Goal: Task Accomplishment & Management: Manage account settings

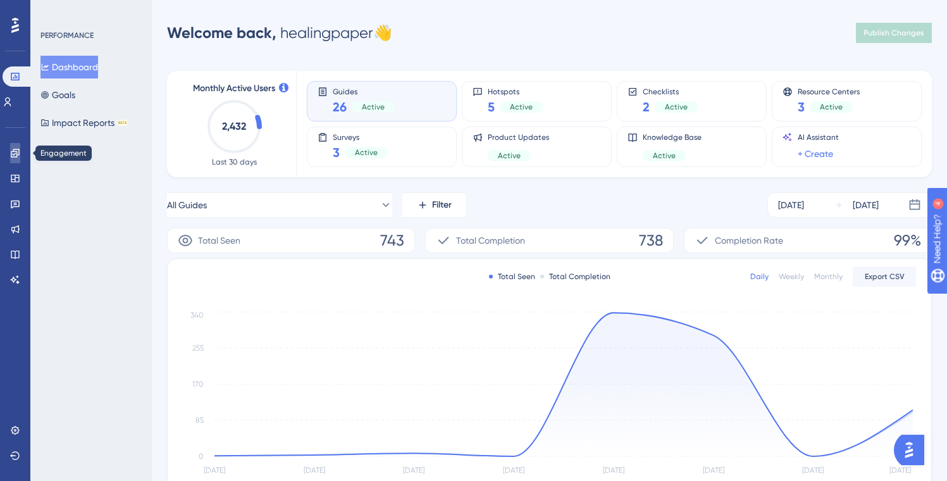
click at [10, 151] on link at bounding box center [15, 153] width 10 height 20
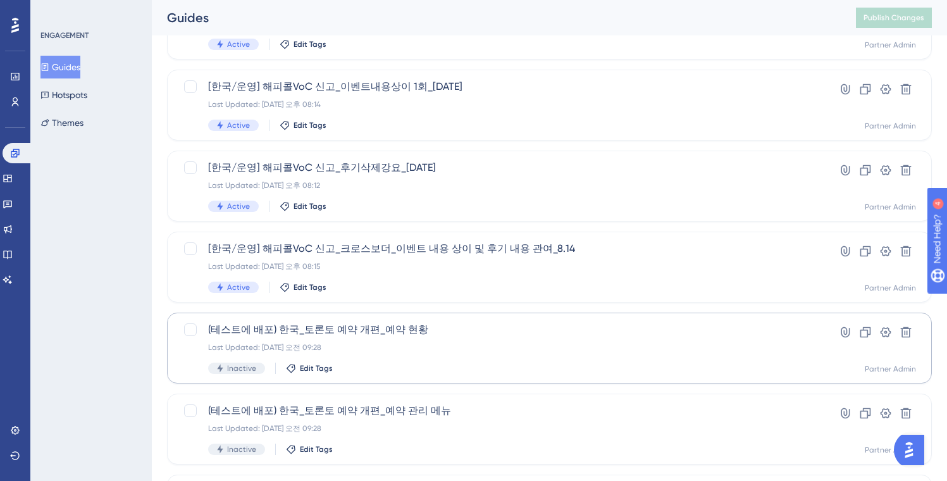
scroll to position [484, 0]
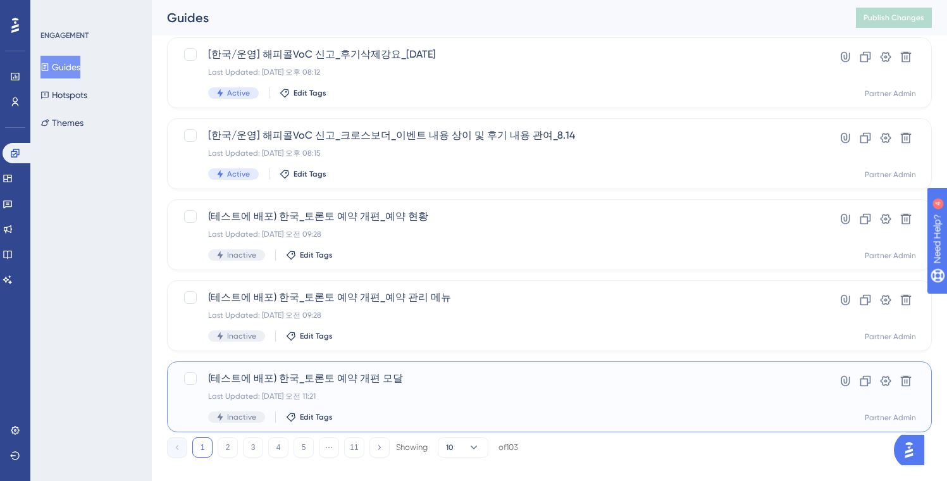
click at [464, 391] on div "Last Updated: 2025년 8월 22일 오전 11:21" at bounding box center [498, 396] width 581 height 10
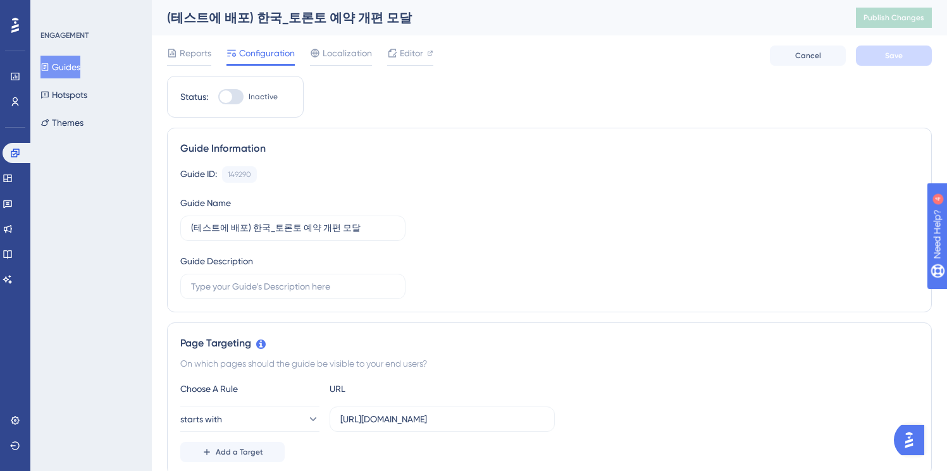
click at [229, 89] on div "Status: Inactive" at bounding box center [235, 97] width 137 height 42
click at [228, 96] on div at bounding box center [226, 96] width 13 height 13
click at [218, 97] on input "Inactive" at bounding box center [218, 97] width 1 height 1
checkbox input "true"
click at [891, 61] on button "Save" at bounding box center [894, 56] width 76 height 20
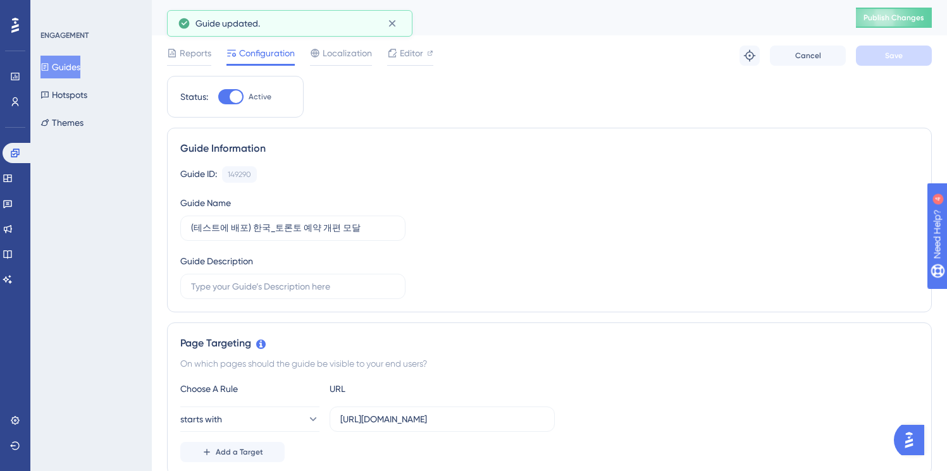
click at [895, 20] on span "Publish Changes" at bounding box center [894, 18] width 61 height 10
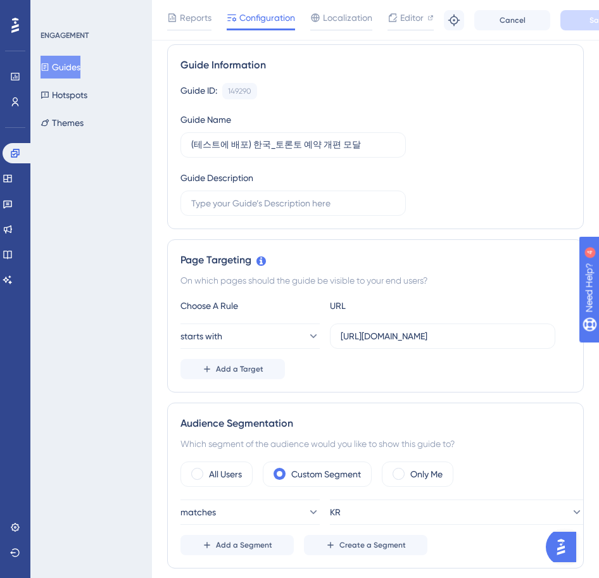
scroll to position [131, 0]
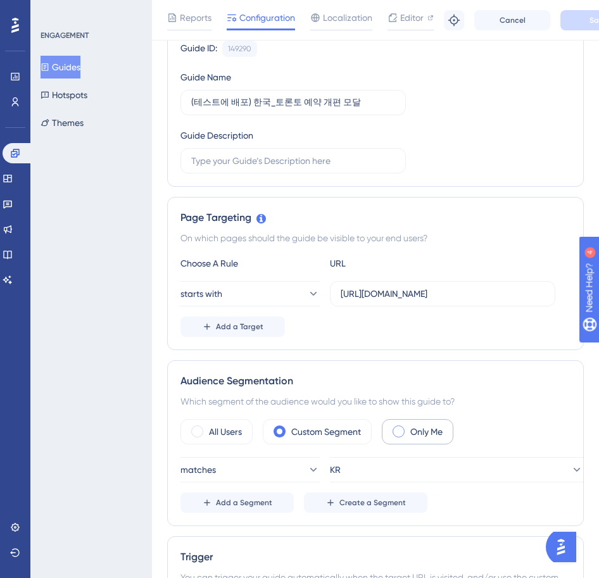
click at [427, 432] on label "Only Me" at bounding box center [426, 431] width 32 height 15
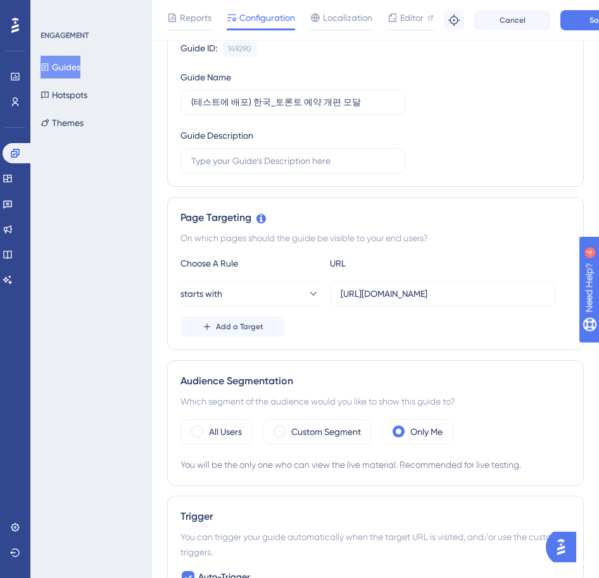
scroll to position [0, 0]
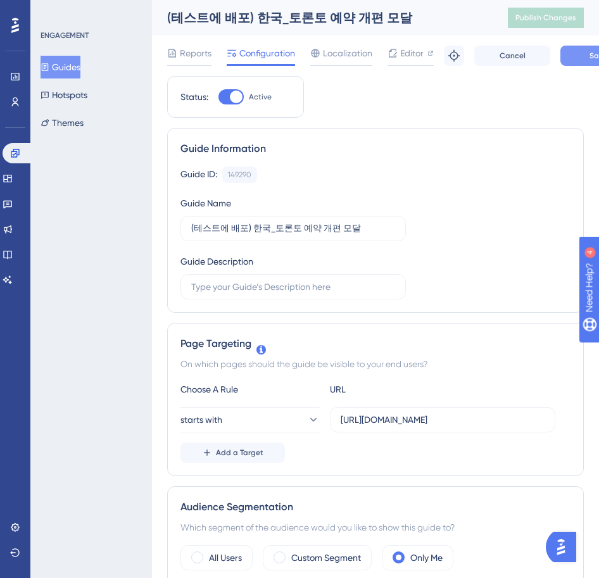
click at [588, 49] on button "Save" at bounding box center [598, 56] width 76 height 20
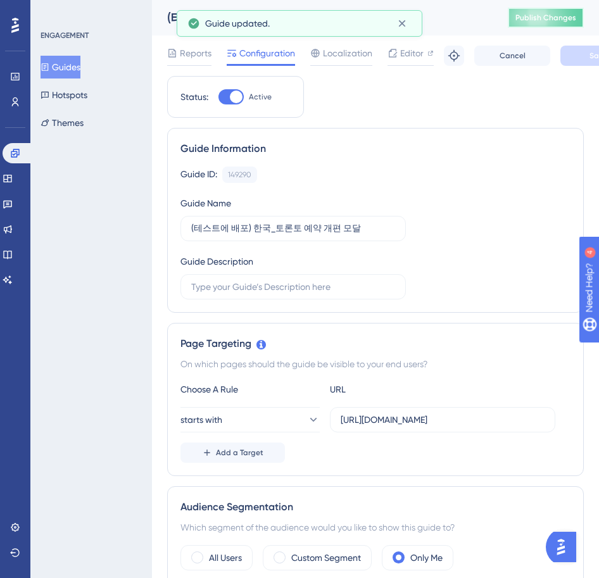
click at [547, 15] on span "Publish Changes" at bounding box center [545, 18] width 61 height 10
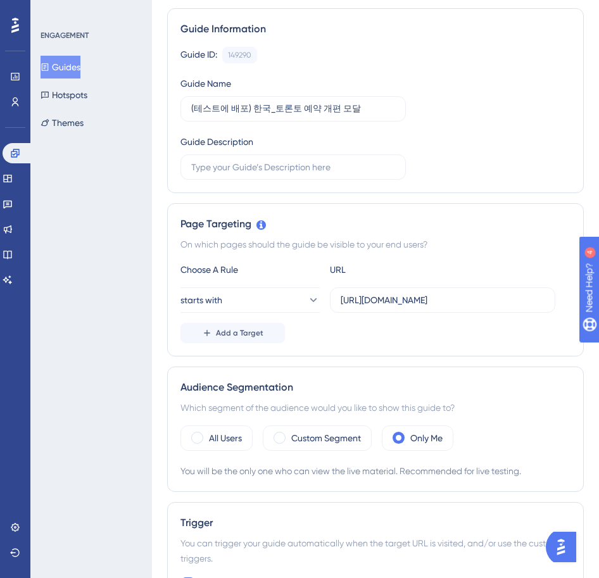
scroll to position [250, 0]
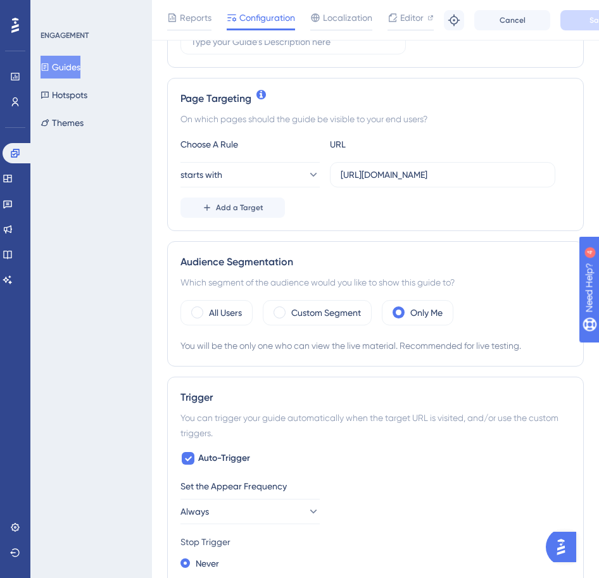
click at [212, 328] on div "All Users Custom Segment Only Me You will be the only one who can view the live…" at bounding box center [375, 326] width 390 height 53
click at [210, 317] on label "All Users" at bounding box center [225, 312] width 33 height 15
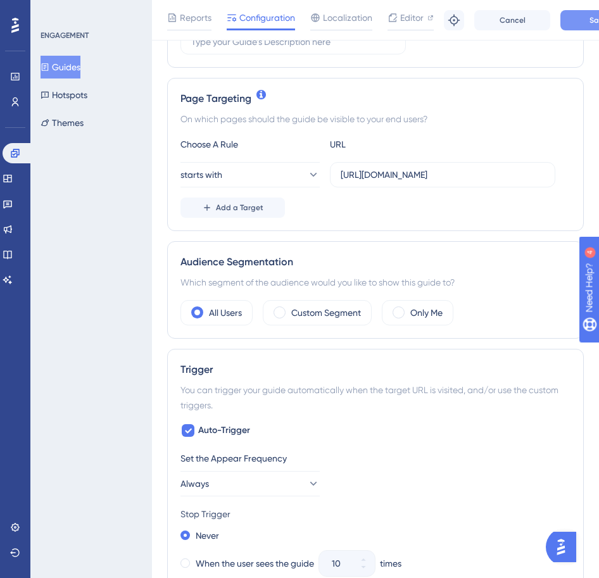
click at [578, 20] on button "Save" at bounding box center [598, 20] width 76 height 20
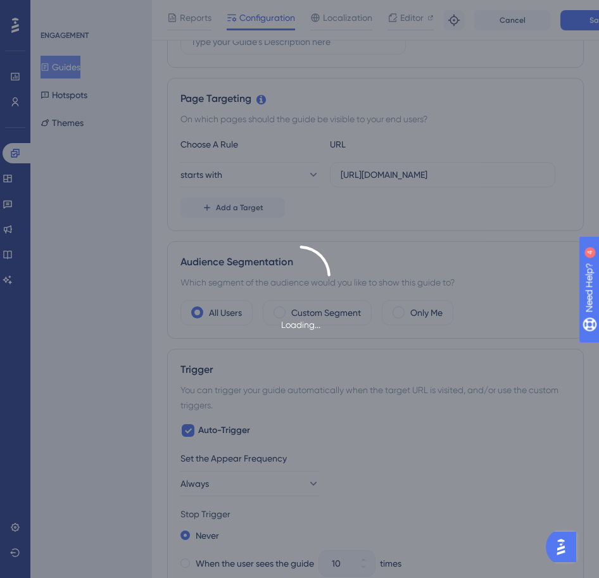
scroll to position [0, 0]
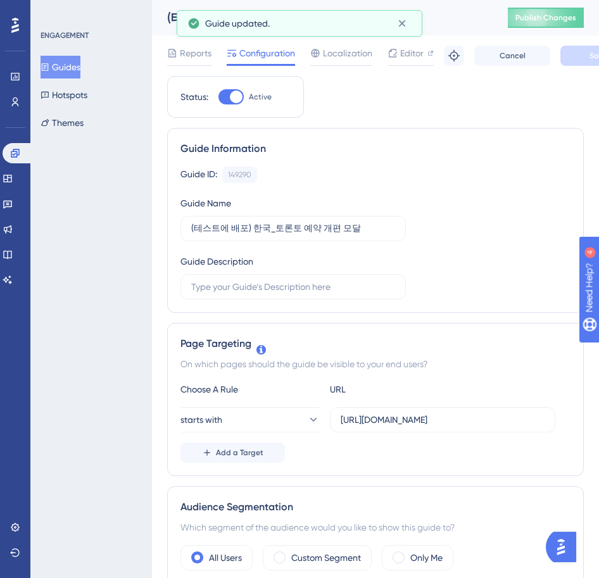
click at [552, 7] on div "(테스트에 배포) 한국_토론토 예약 개편 모달 Publish Changes" at bounding box center [375, 17] width 447 height 35
click at [550, 13] on span "Publish Changes" at bounding box center [545, 18] width 61 height 10
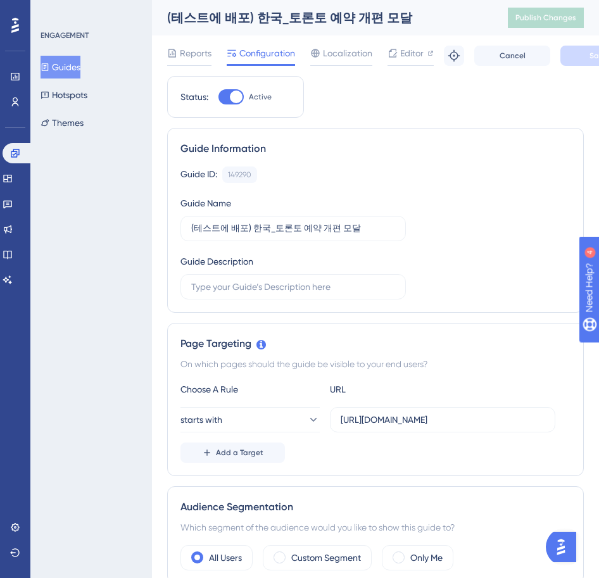
scroll to position [163, 0]
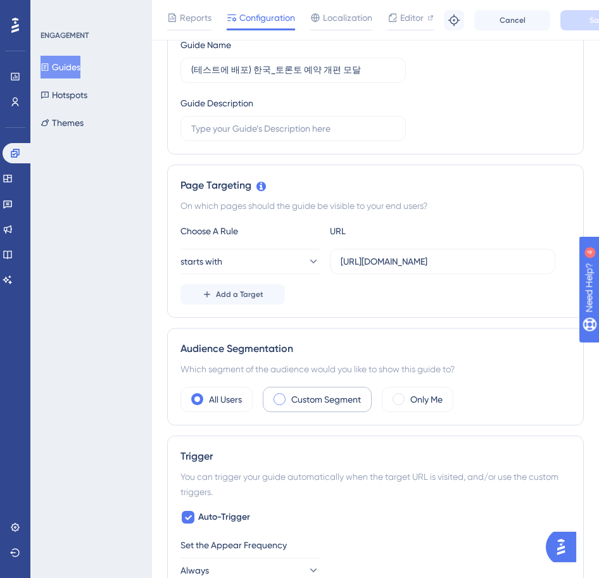
click at [307, 402] on label "Custom Segment" at bounding box center [326, 399] width 70 height 15
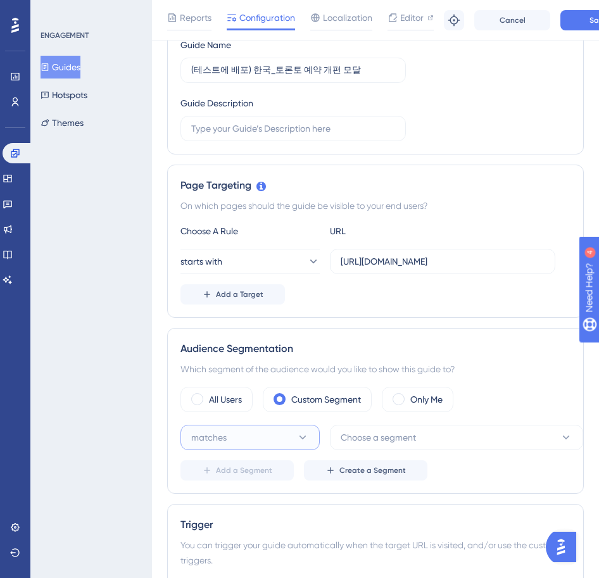
click at [256, 439] on button "matches" at bounding box center [249, 437] width 139 height 25
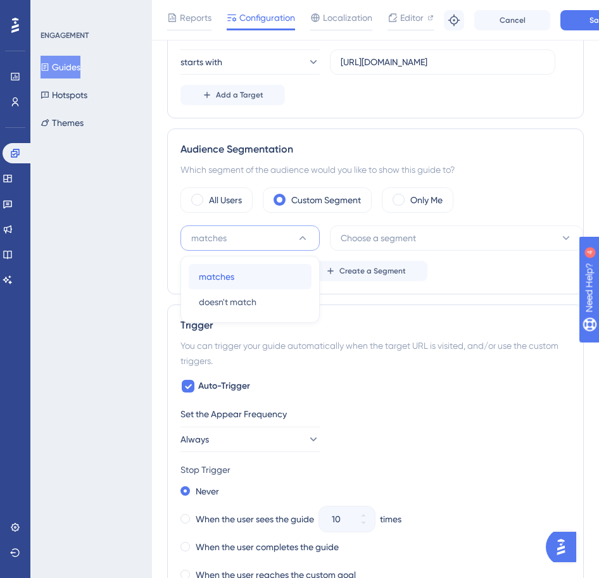
click at [276, 278] on div "matches matches" at bounding box center [250, 276] width 102 height 25
click at [357, 242] on span "Choose a segment" at bounding box center [377, 237] width 75 height 15
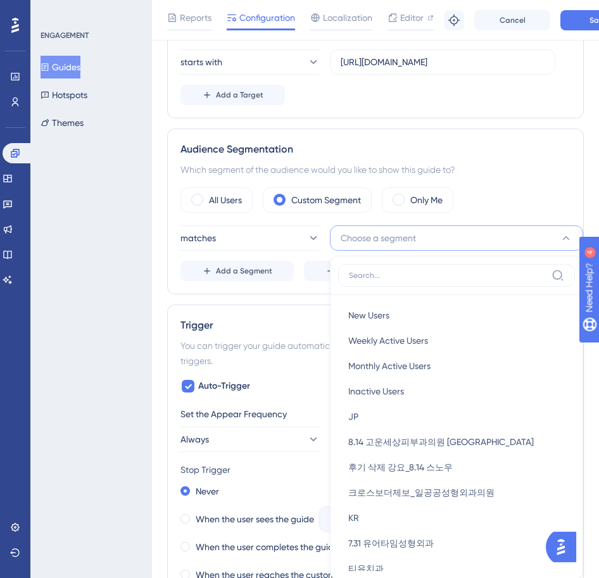
scroll to position [478, 0]
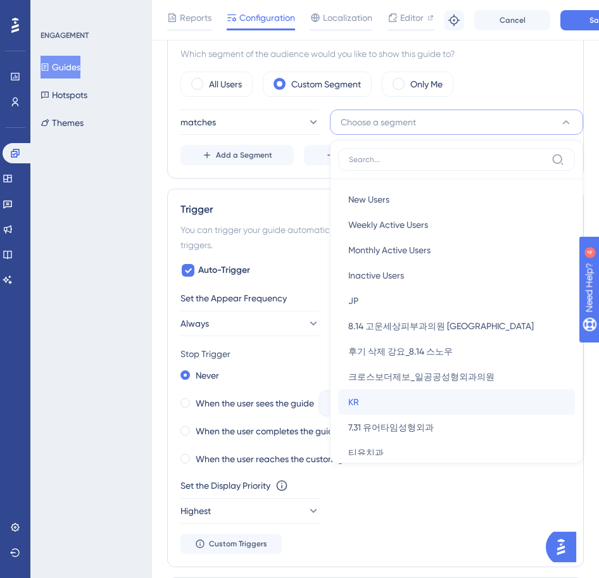
click at [367, 406] on div "KR KR" at bounding box center [456, 401] width 216 height 25
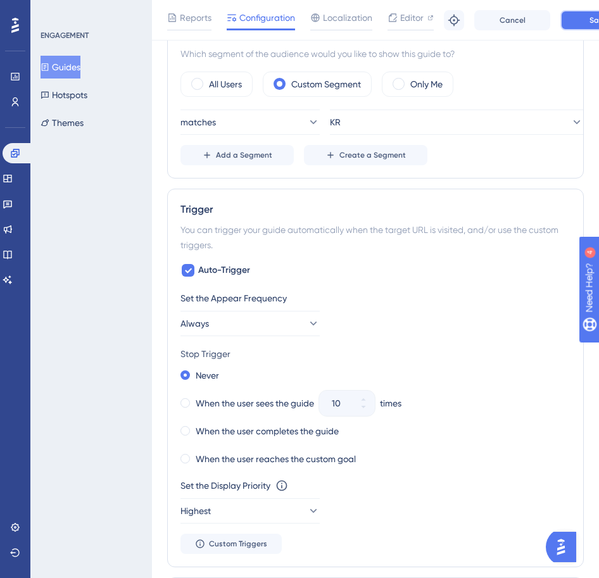
click at [596, 22] on span "Save" at bounding box center [598, 20] width 18 height 10
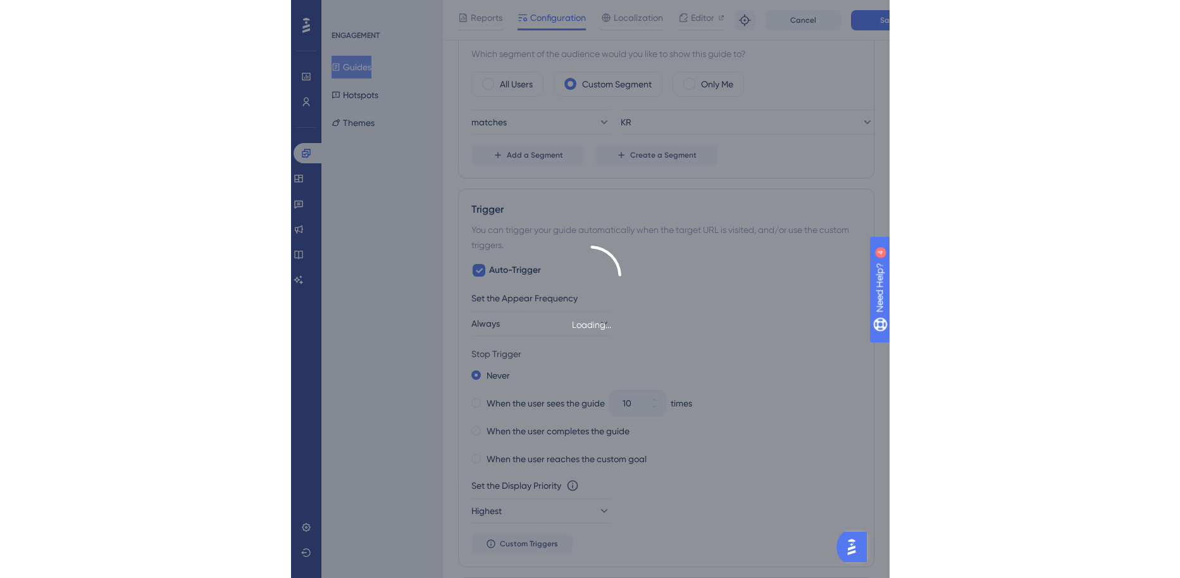
scroll to position [0, 0]
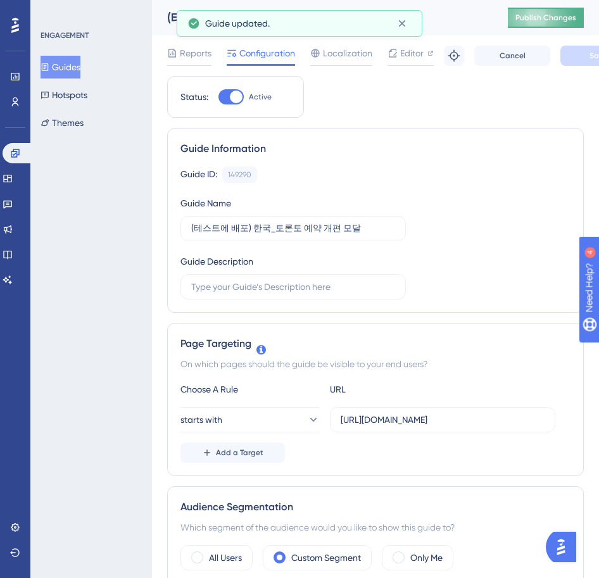
click at [534, 16] on span "Publish Changes" at bounding box center [545, 18] width 61 height 10
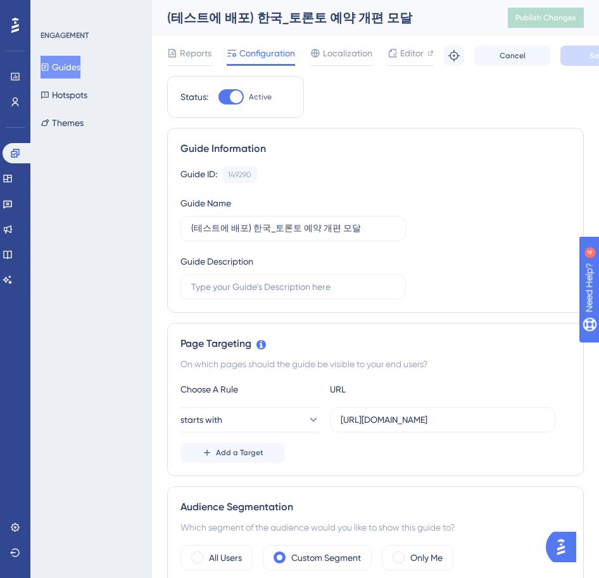
click at [10, 85] on div "Performance" at bounding box center [15, 76] width 10 height 20
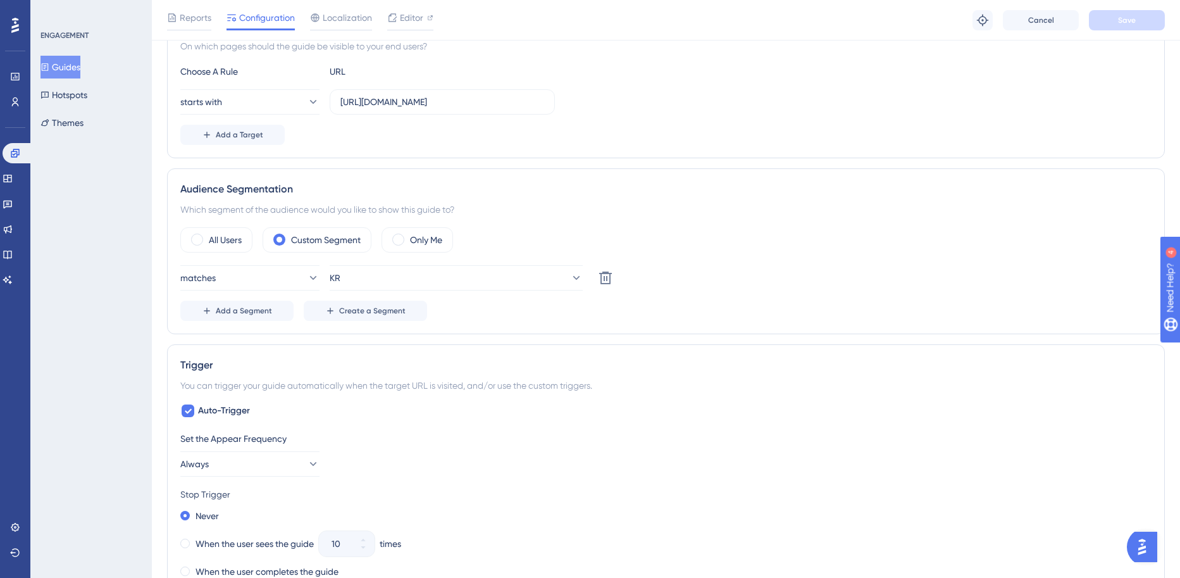
scroll to position [168, 0]
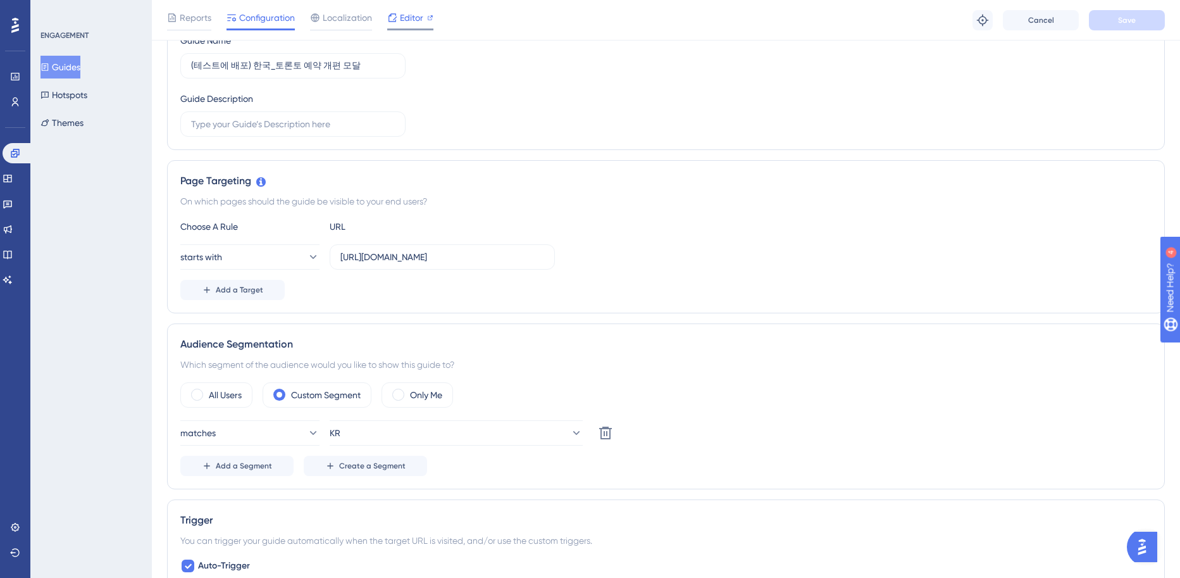
click at [414, 19] on span "Editor" at bounding box center [411, 17] width 23 height 15
click at [15, 105] on icon at bounding box center [15, 102] width 10 height 10
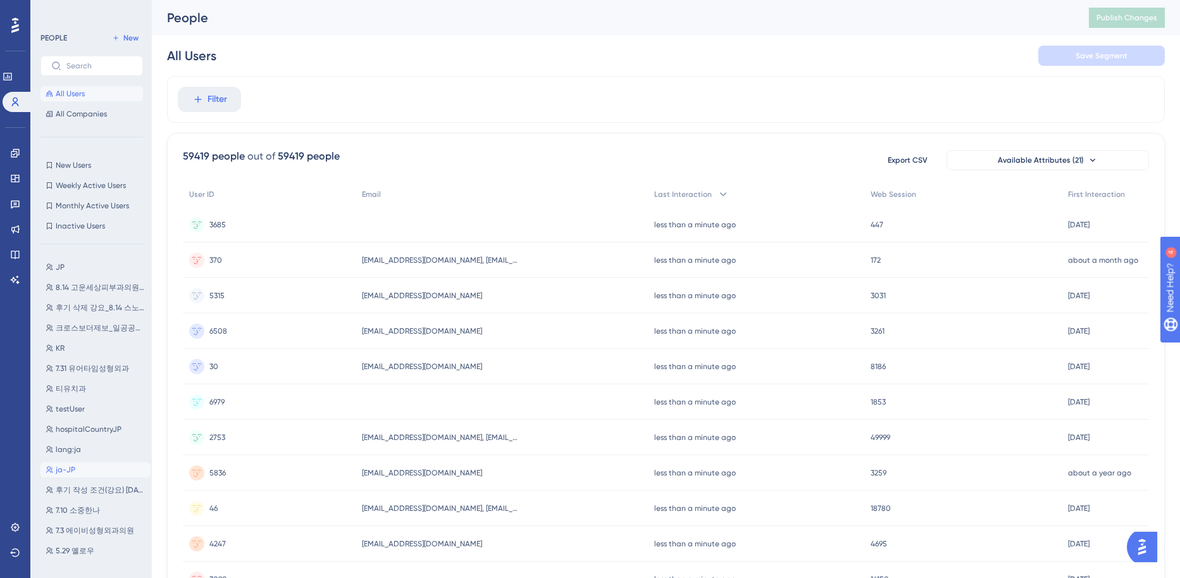
click at [94, 466] on button "ja-JP ja-JP" at bounding box center [95, 469] width 110 height 15
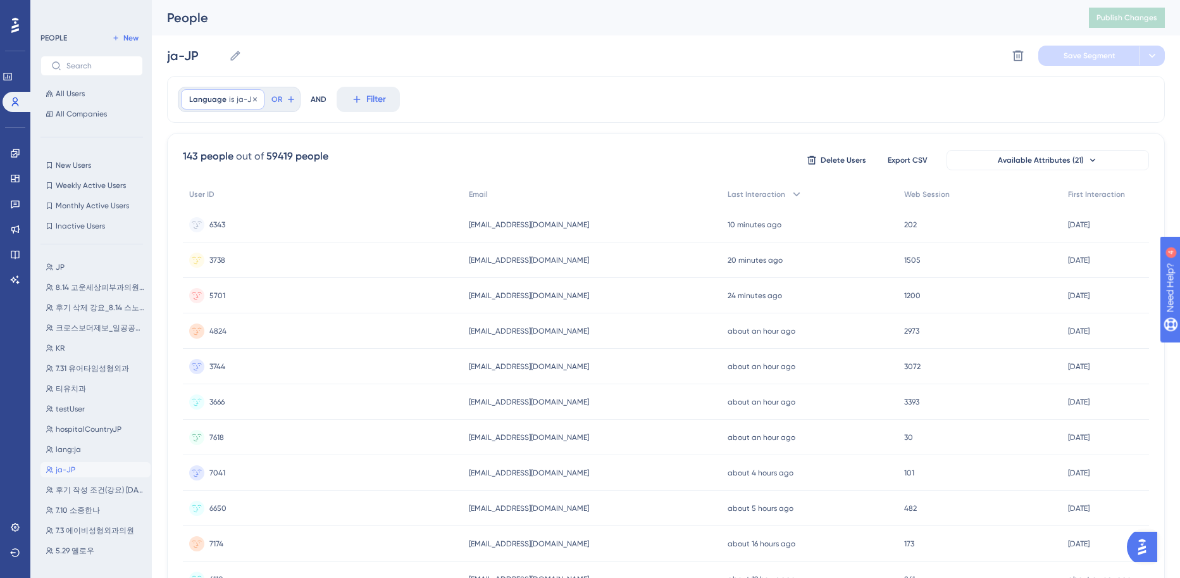
click at [239, 101] on span "ja-JP" at bounding box center [247, 99] width 20 height 10
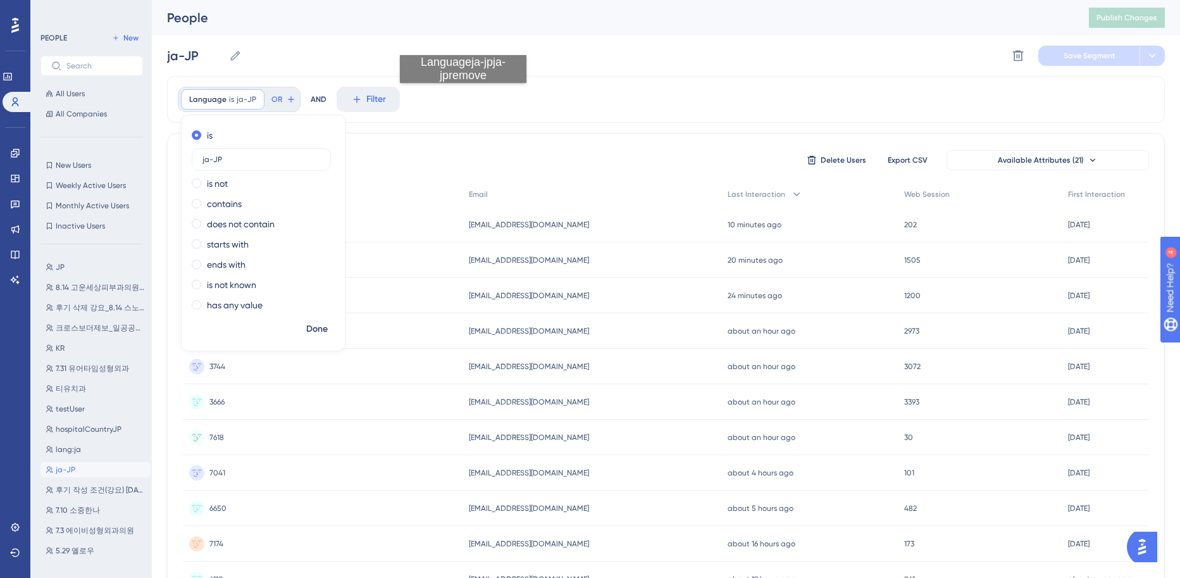
click at [463, 96] on div "Language is ja-JP ja-JP Remove is ja-JP is not contains does not contain starts…" at bounding box center [666, 99] width 998 height 47
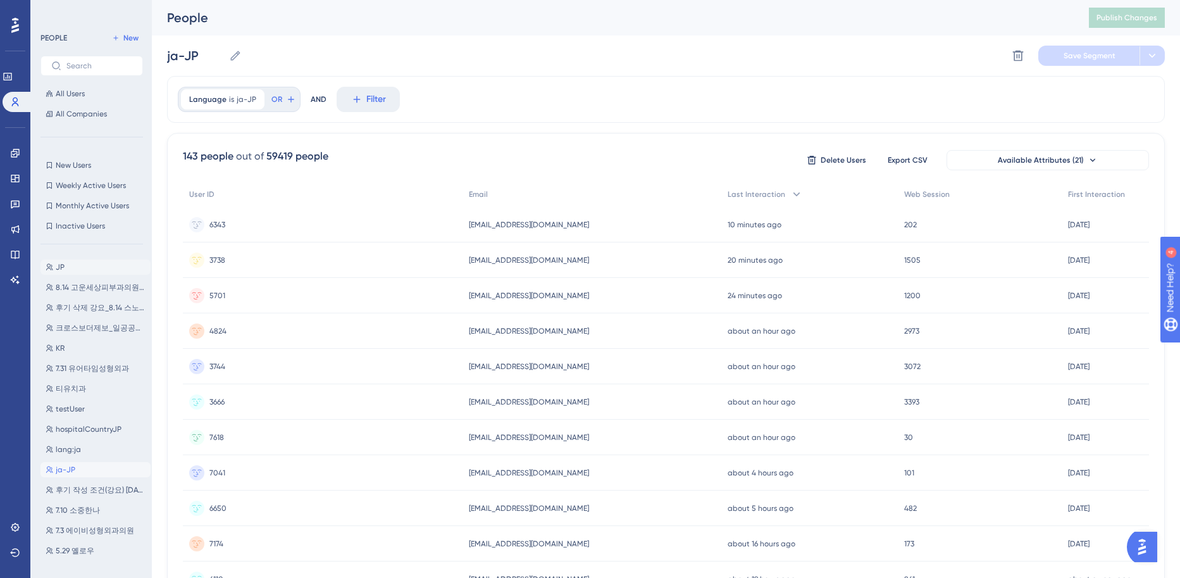
click at [78, 273] on button "JP JP" at bounding box center [95, 266] width 110 height 15
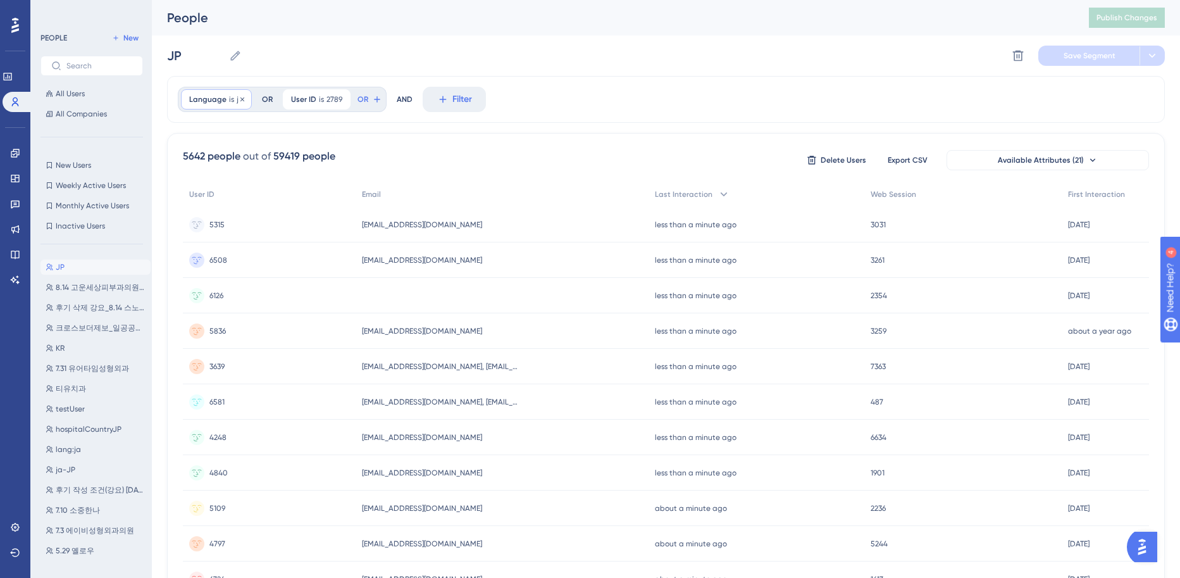
click at [207, 101] on span "Language" at bounding box center [207, 99] width 37 height 10
click at [383, 138] on div "5642 people out of 59419 people Delete Users Export CSV Available Attributes (2…" at bounding box center [666, 552] width 998 height 839
click at [233, 99] on div "Language is ja ja Remove" at bounding box center [216, 99] width 71 height 20
click at [363, 147] on div "5642 people out of 59419 people Delete Users Export CSV Available Attributes (2…" at bounding box center [666, 552] width 998 height 839
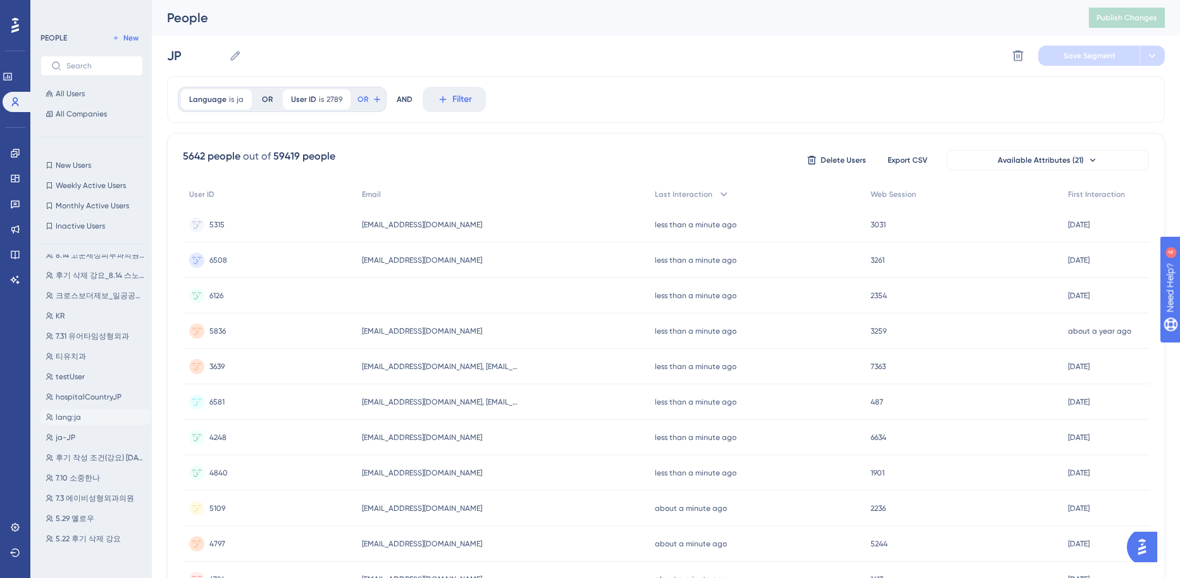
scroll to position [40, 0]
click at [72, 307] on button "KR KR" at bounding box center [95, 308] width 110 height 15
type input "KR"
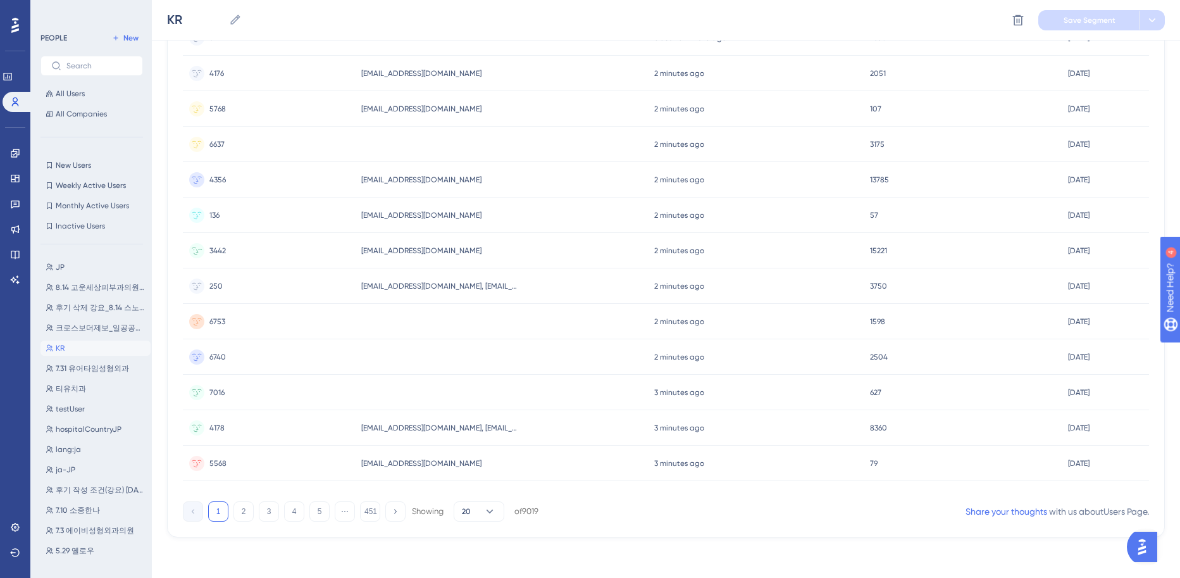
scroll to position [0, 0]
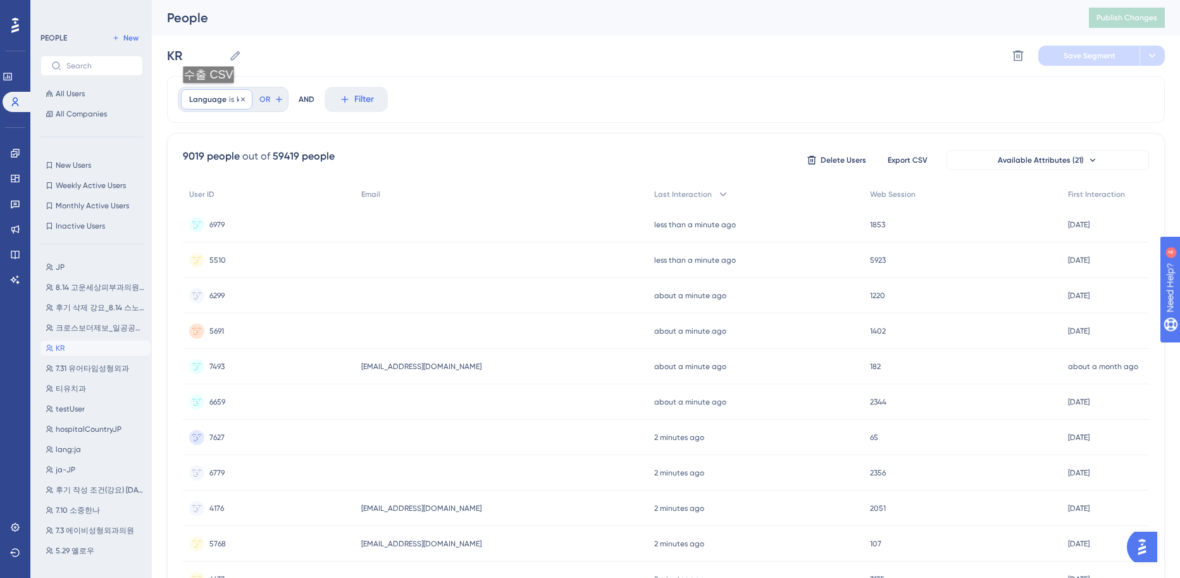
click at [212, 96] on span "Language" at bounding box center [207, 99] width 37 height 10
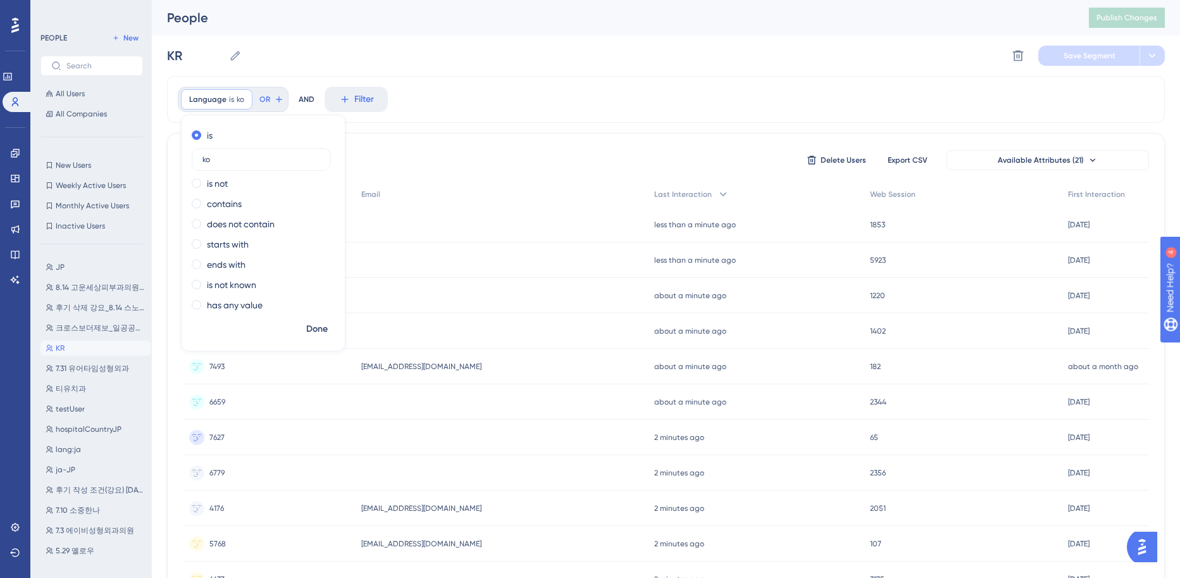
click at [495, 91] on div "Language is ko ko Remove is ko is not contains does not contain starts with end…" at bounding box center [666, 99] width 998 height 47
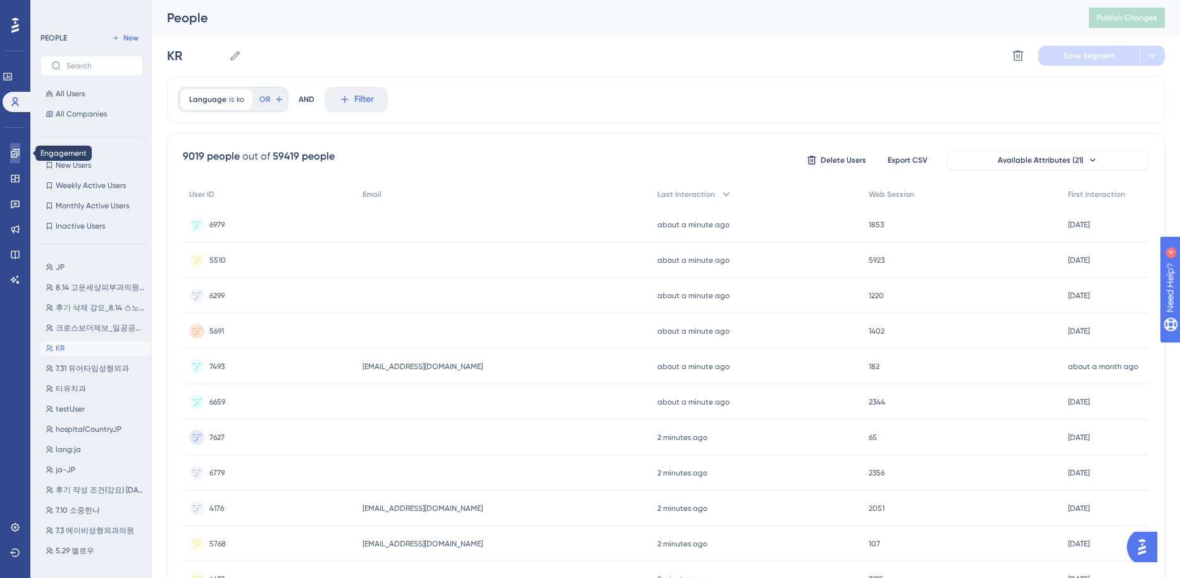
click at [20, 152] on icon at bounding box center [15, 153] width 10 height 10
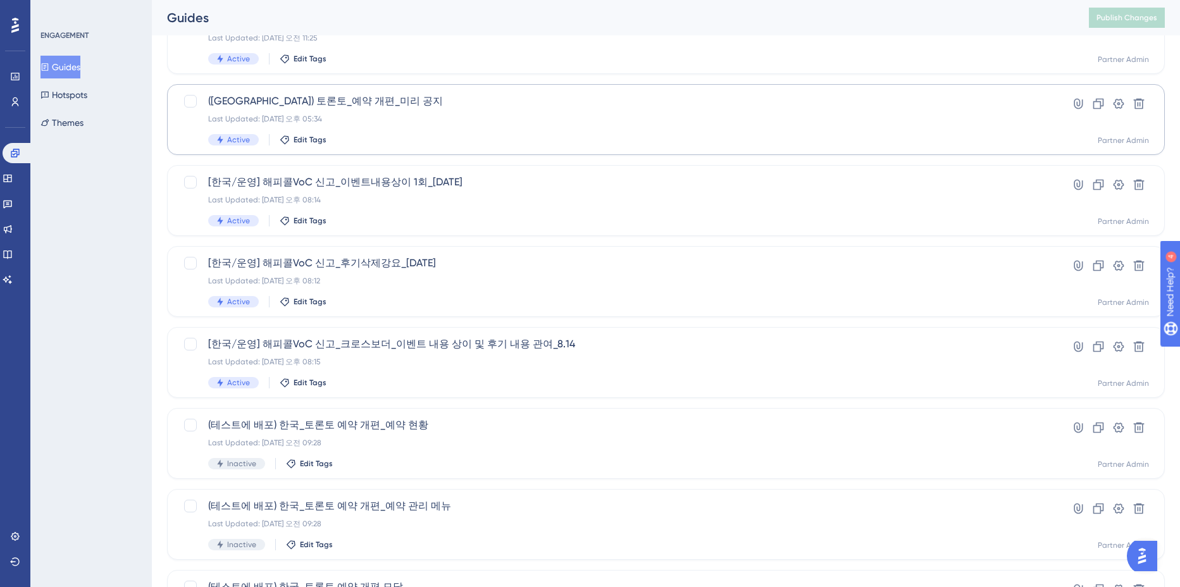
scroll to position [395, 0]
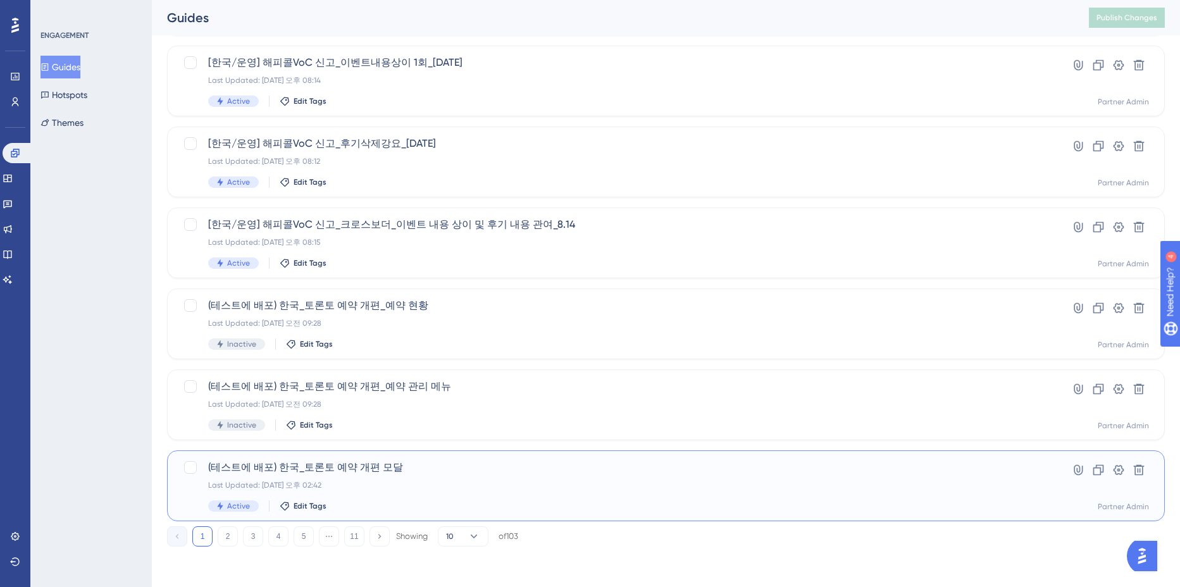
click at [424, 480] on div "Active Edit Tags" at bounding box center [615, 505] width 814 height 11
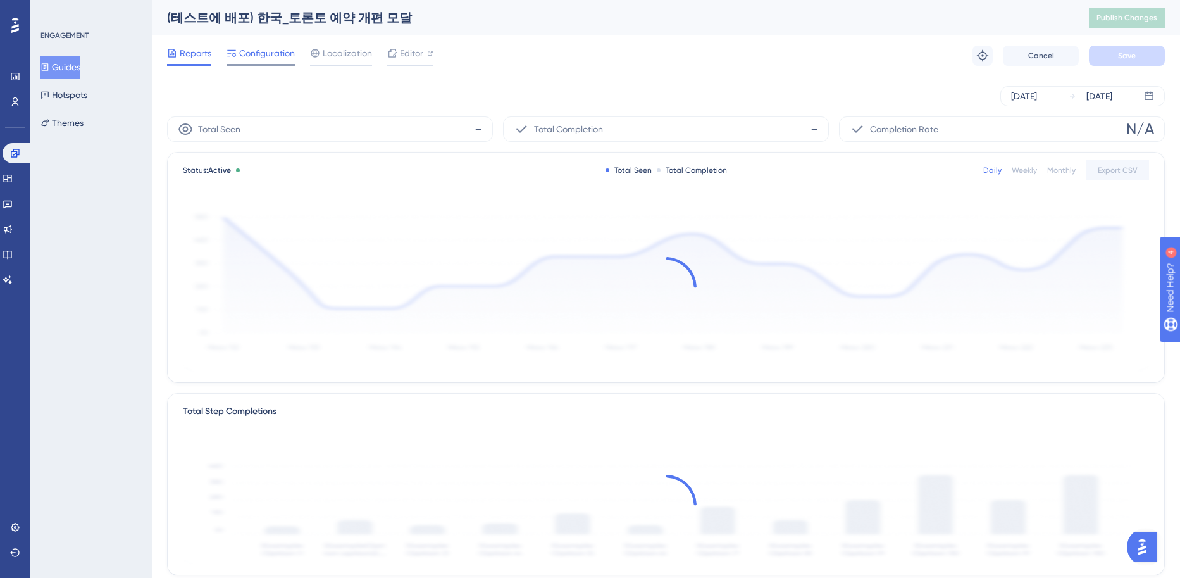
click at [251, 54] on span "Configuration" at bounding box center [267, 53] width 56 height 15
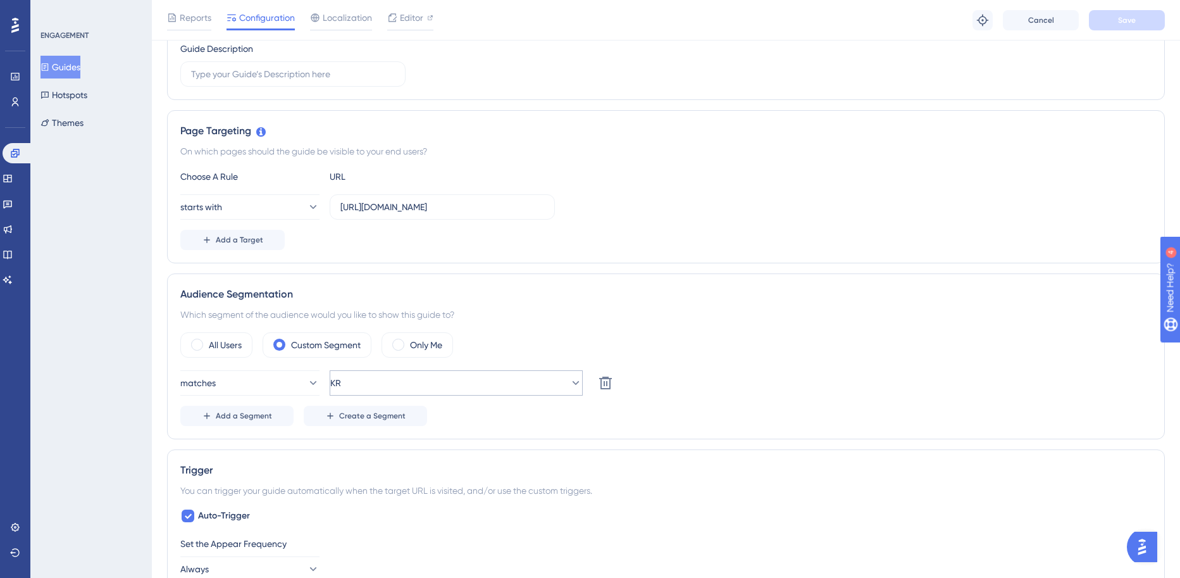
scroll to position [226, 0]
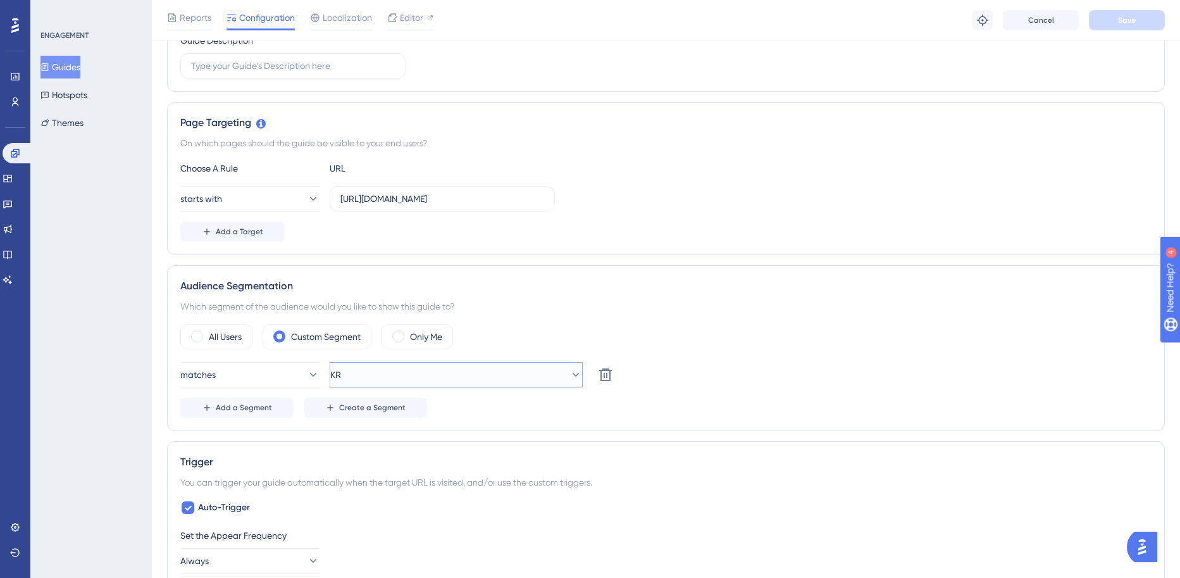
click at [405, 374] on button "KR" at bounding box center [456, 374] width 253 height 25
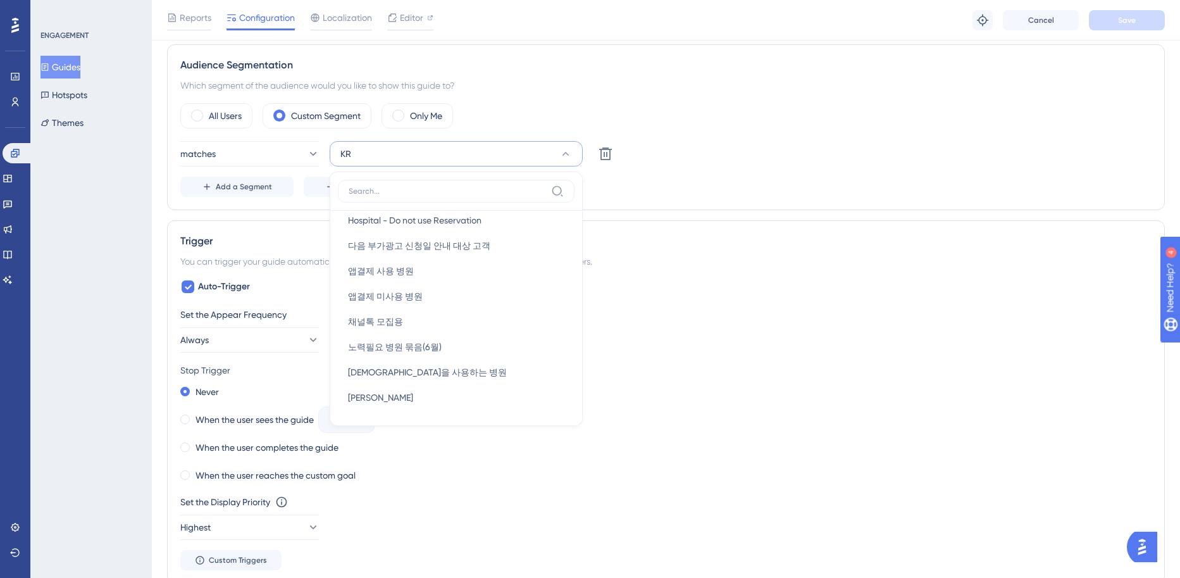
scroll to position [0, 0]
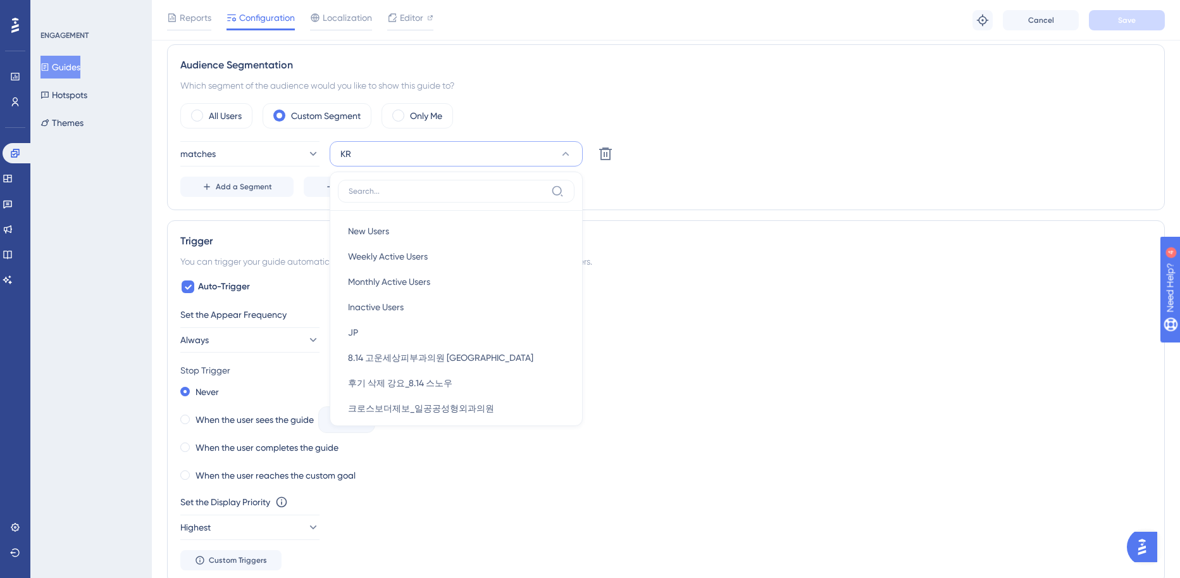
click at [704, 167] on div "matches KR New Users New Users Weekly Active Users Weekly Active Users Monthly …" at bounding box center [665, 169] width 971 height 56
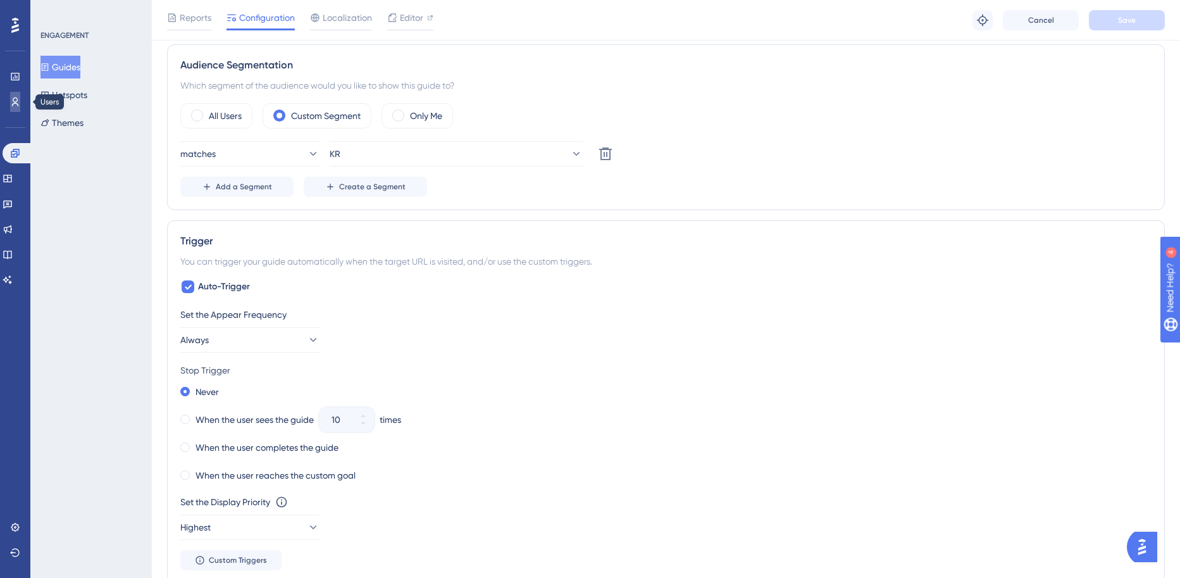
click at [10, 94] on link at bounding box center [15, 102] width 10 height 20
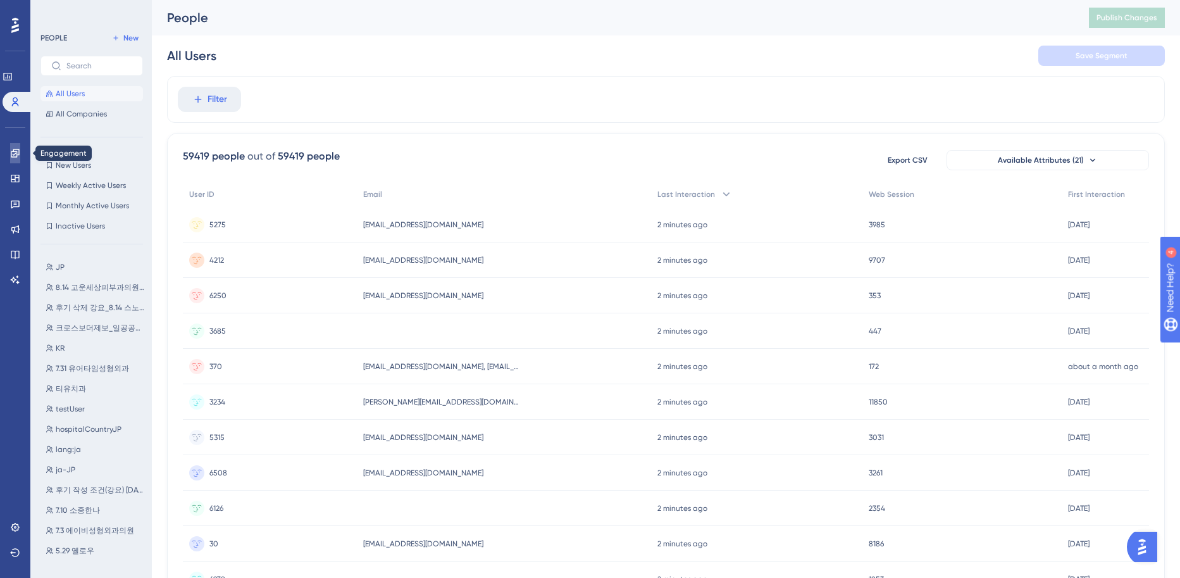
click at [11, 149] on icon at bounding box center [15, 153] width 10 height 10
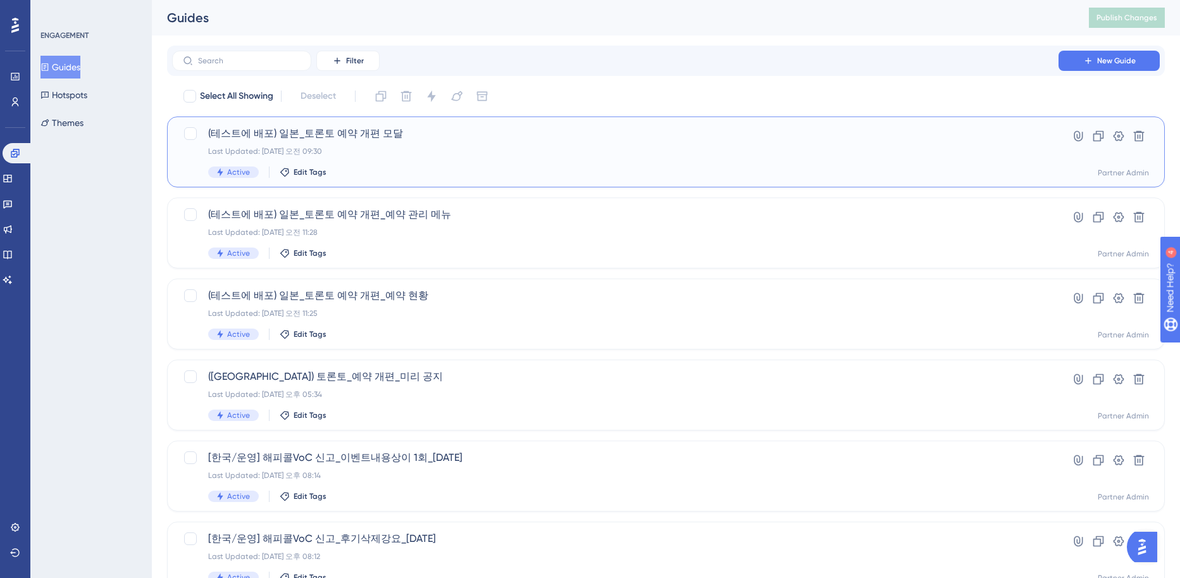
click at [559, 162] on div "(테스트에 배포) 일본_토론토 예약 개편 모달 Last Updated: 2025년 8월 22일 오전 09:30 Active Edit Tags" at bounding box center [615, 152] width 814 height 52
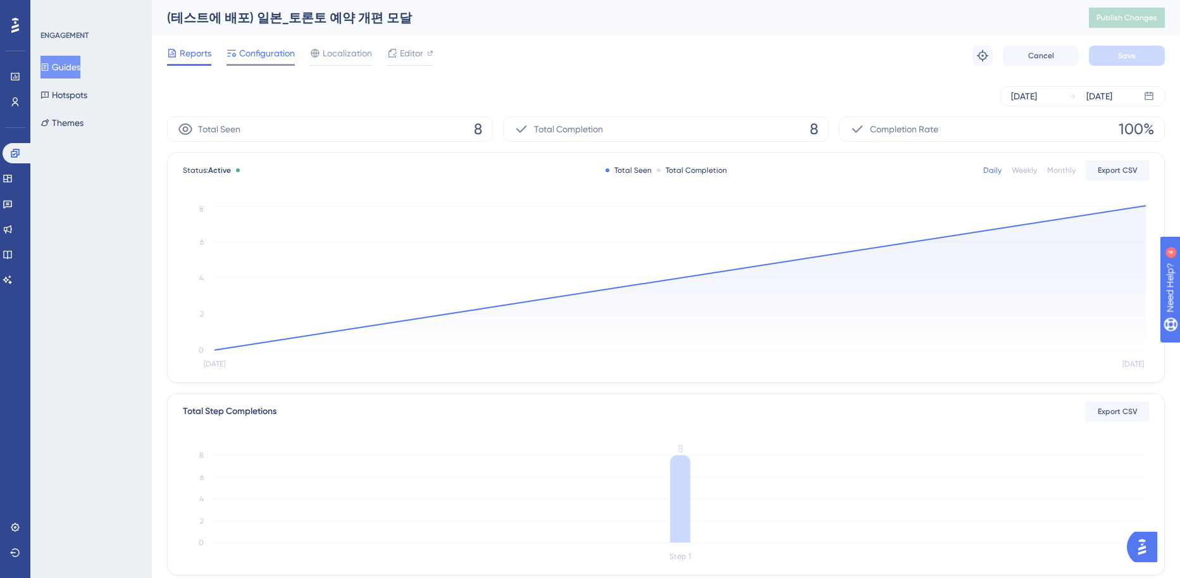
click at [270, 63] on div "Configuration" at bounding box center [261, 56] width 68 height 20
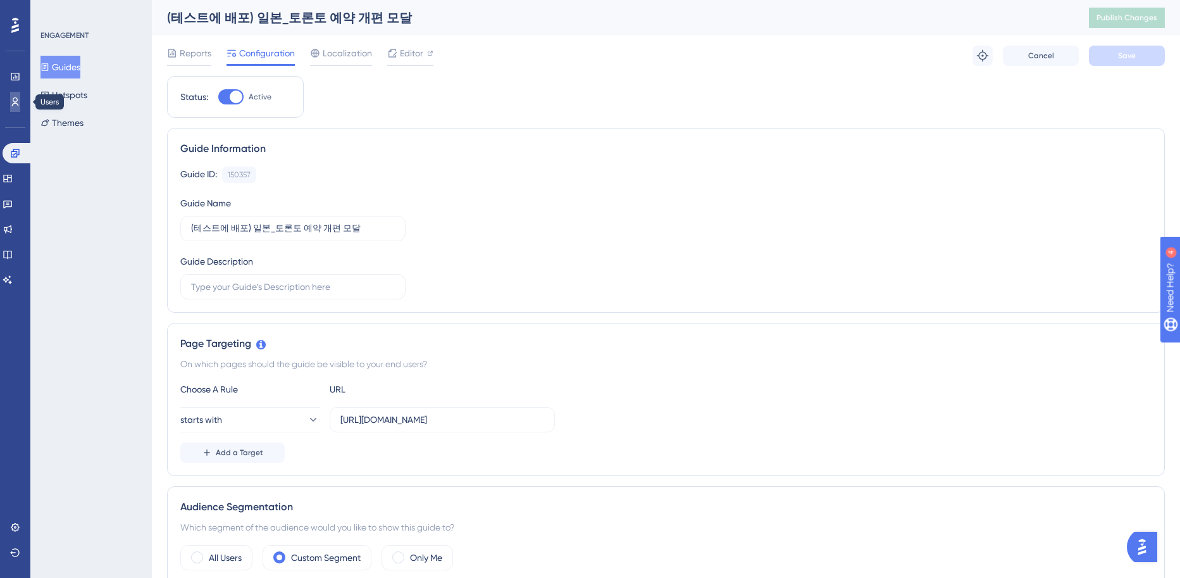
click at [16, 103] on icon at bounding box center [15, 101] width 7 height 9
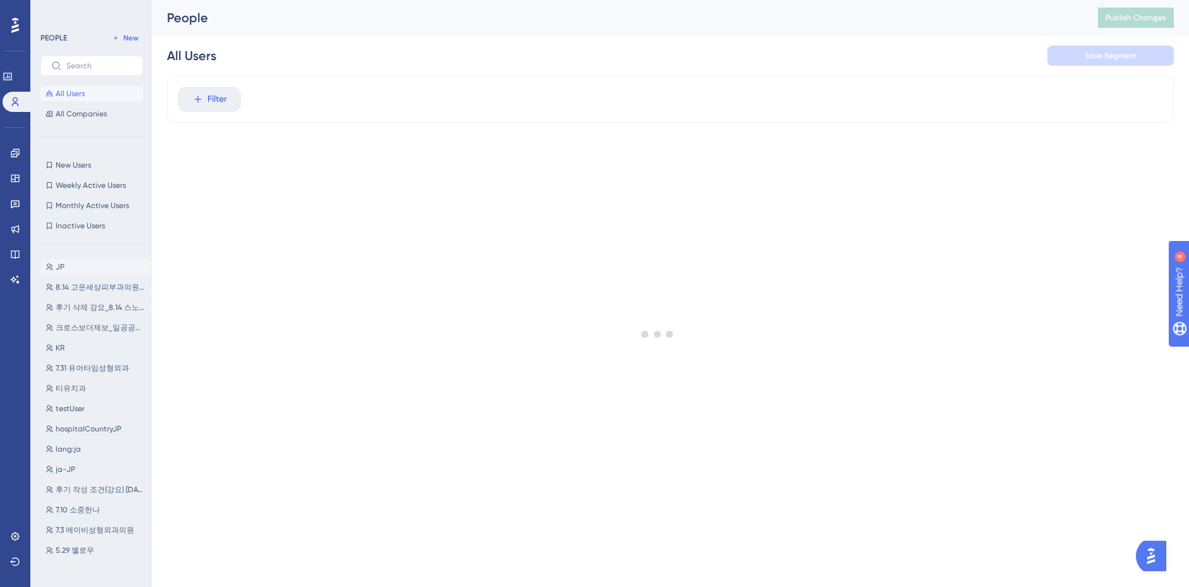
click at [102, 265] on button "JP JP" at bounding box center [95, 266] width 110 height 15
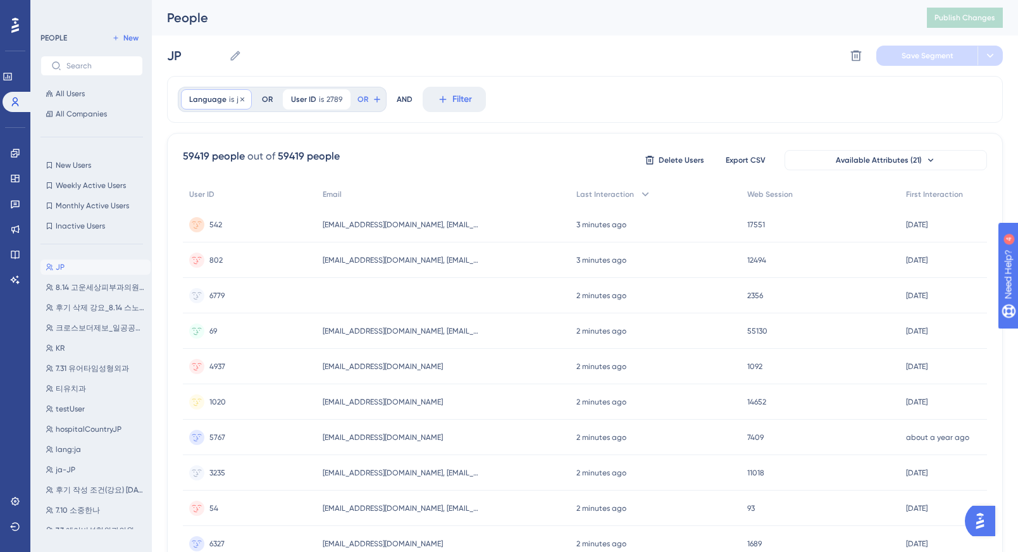
click at [208, 99] on span "Language" at bounding box center [207, 99] width 37 height 10
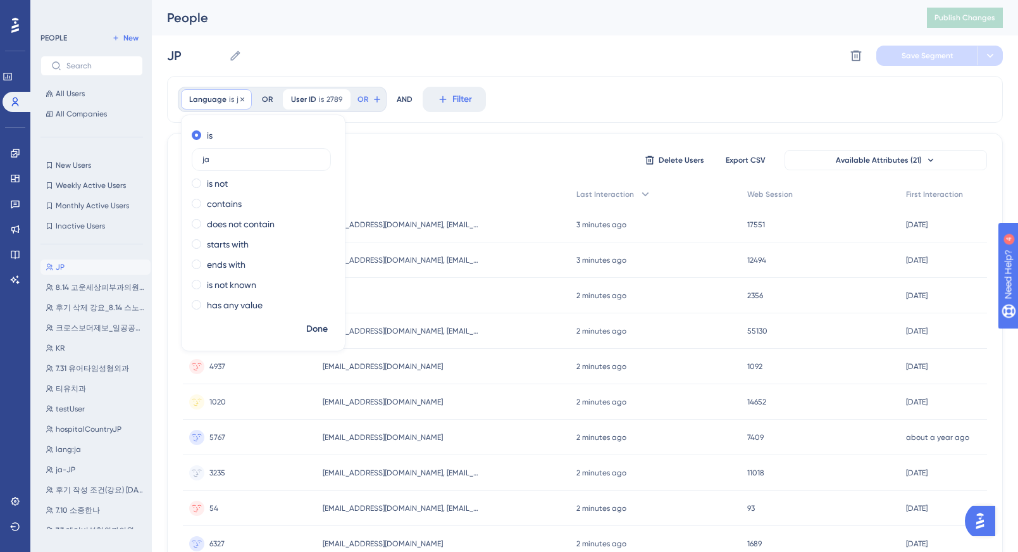
click at [204, 101] on span "Language" at bounding box center [207, 99] width 37 height 10
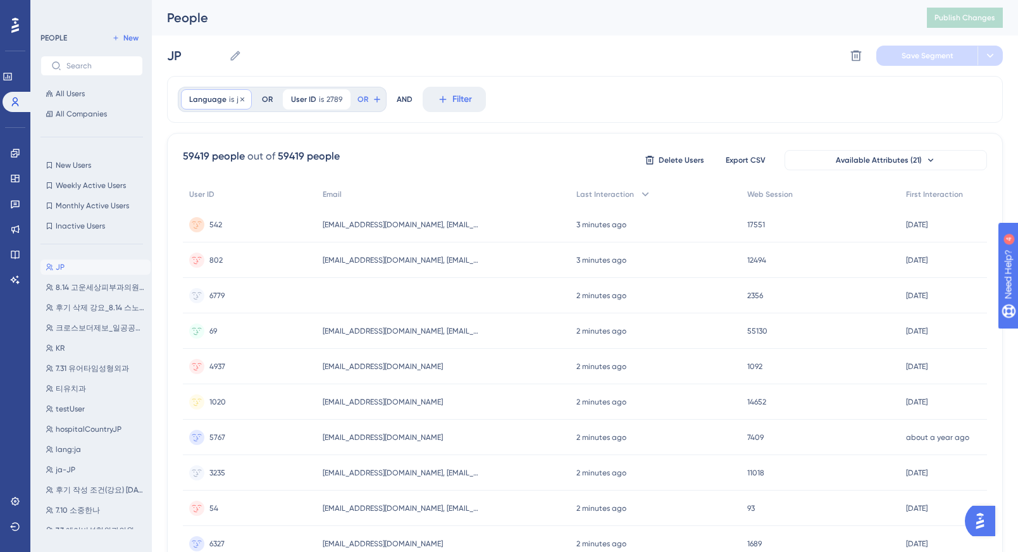
click at [204, 101] on span "Language" at bounding box center [207, 99] width 37 height 10
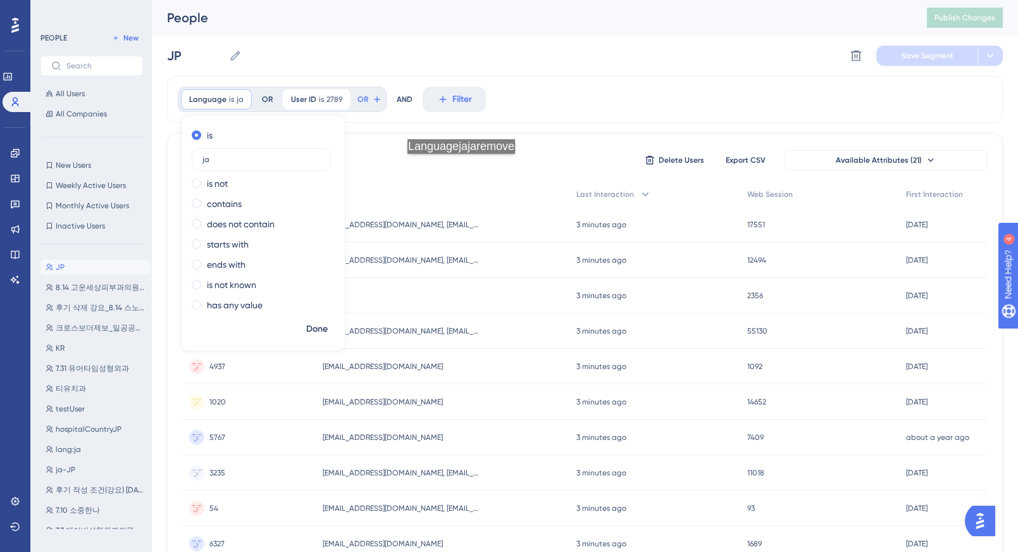
click at [466, 166] on div "59419 people out of 59419 people Delete Users Export CSV Available Attributes (…" at bounding box center [585, 160] width 804 height 23
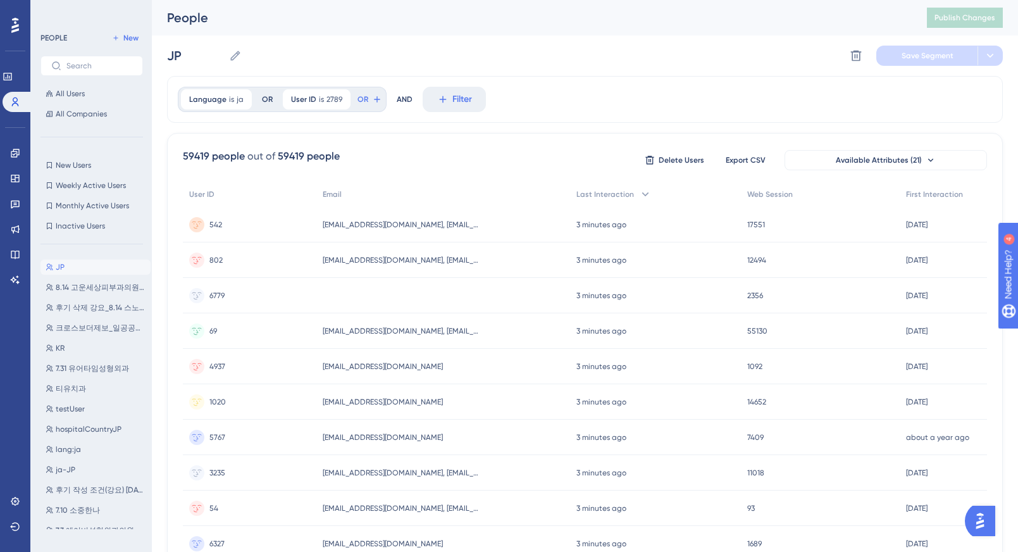
click at [399, 149] on div "59419 people out of 59419 people Delete Users Export CSV Available Attributes (…" at bounding box center [585, 160] width 804 height 23
click at [221, 100] on span "Language" at bounding box center [207, 99] width 37 height 10
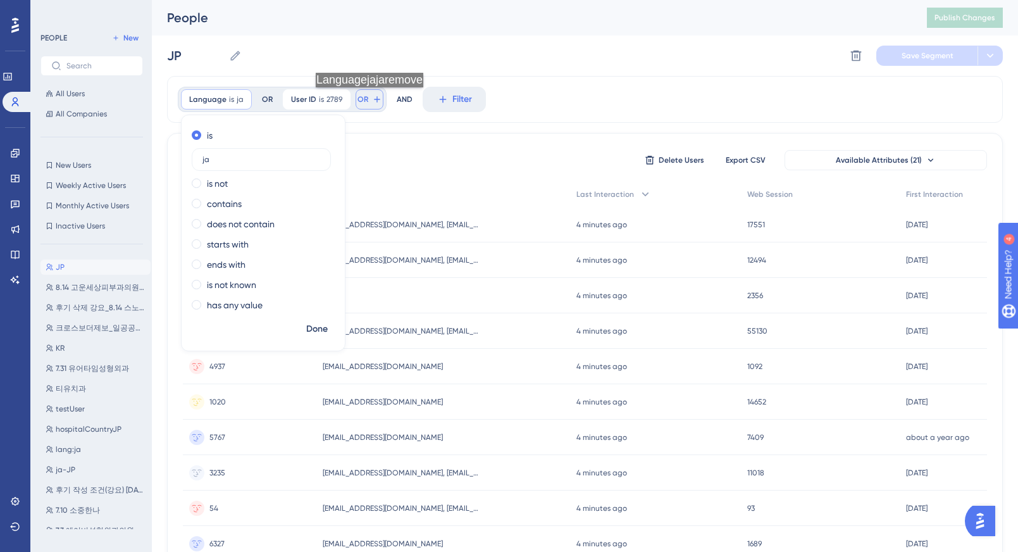
click at [356, 104] on button "OR" at bounding box center [370, 99] width 28 height 20
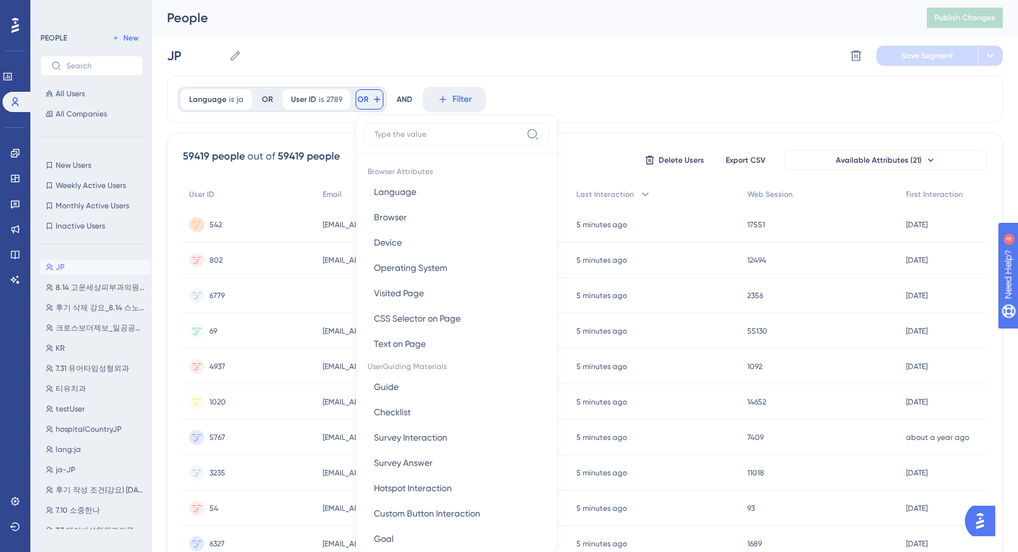
click at [618, 113] on div "Language is ja ja Remove OR User ID is 2789 2789 Remove OR Browser Attributes L…" at bounding box center [585, 99] width 836 height 47
